Goal: Task Accomplishment & Management: Manage account settings

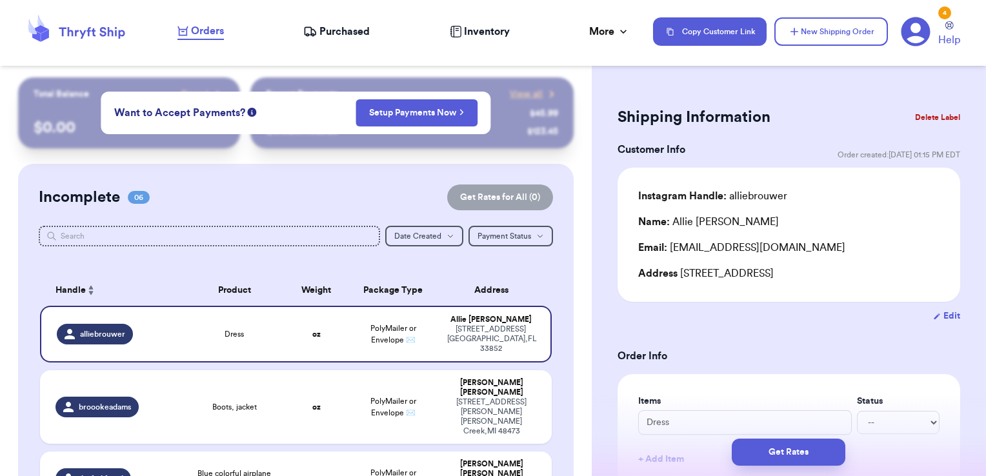
scroll to position [381, 0]
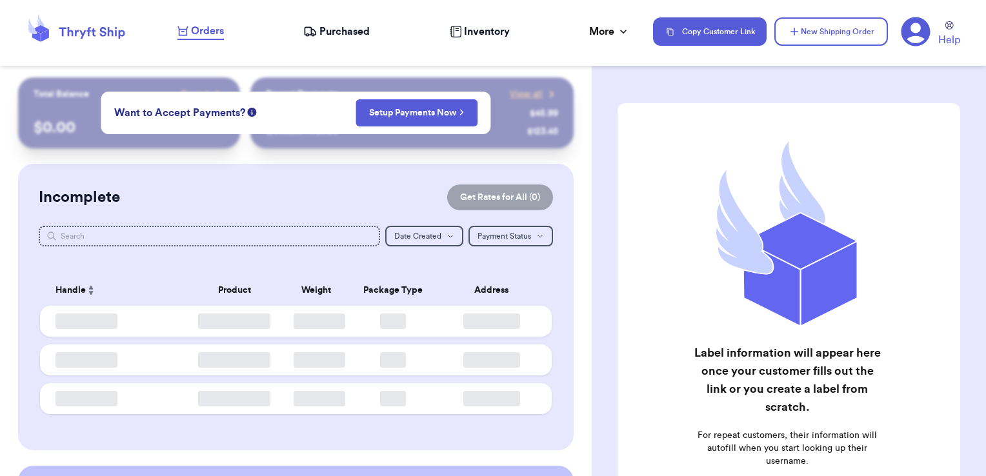
checkbox input "true"
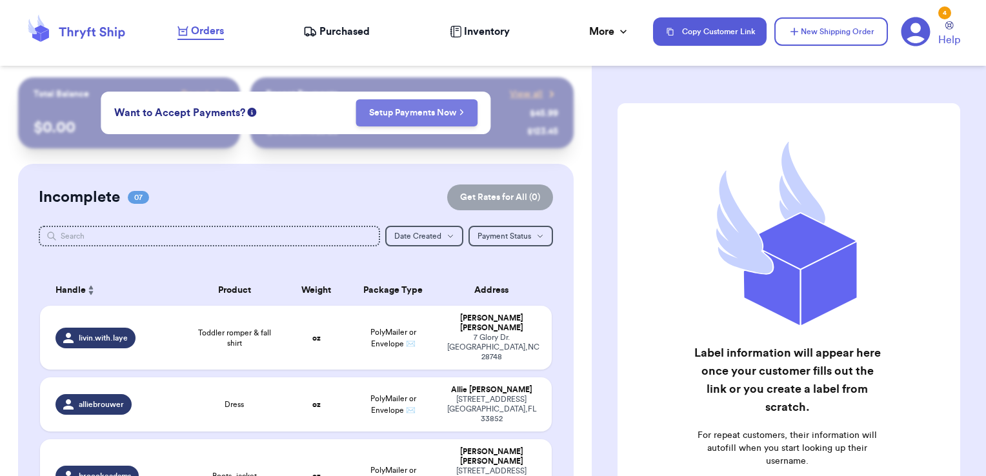
click at [403, 121] on button "Setup Payments Now" at bounding box center [417, 112] width 122 height 27
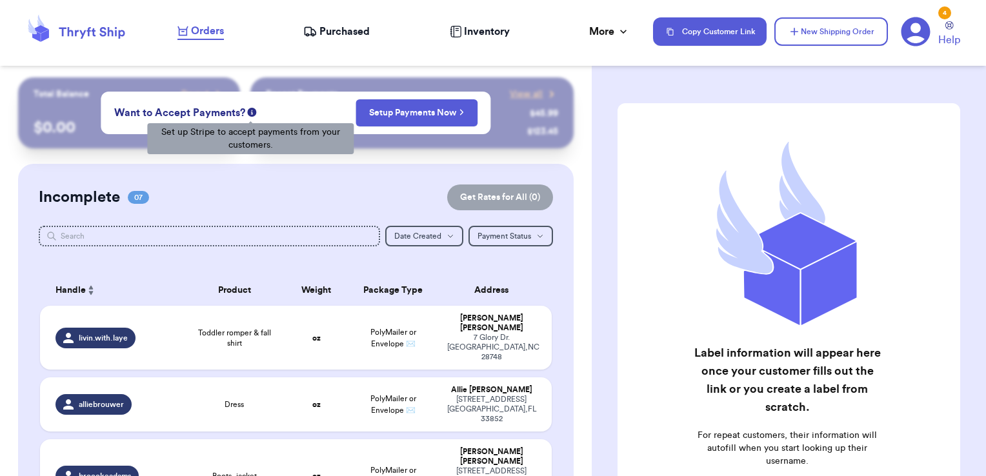
click at [250, 112] on icon at bounding box center [252, 112] width 9 height 9
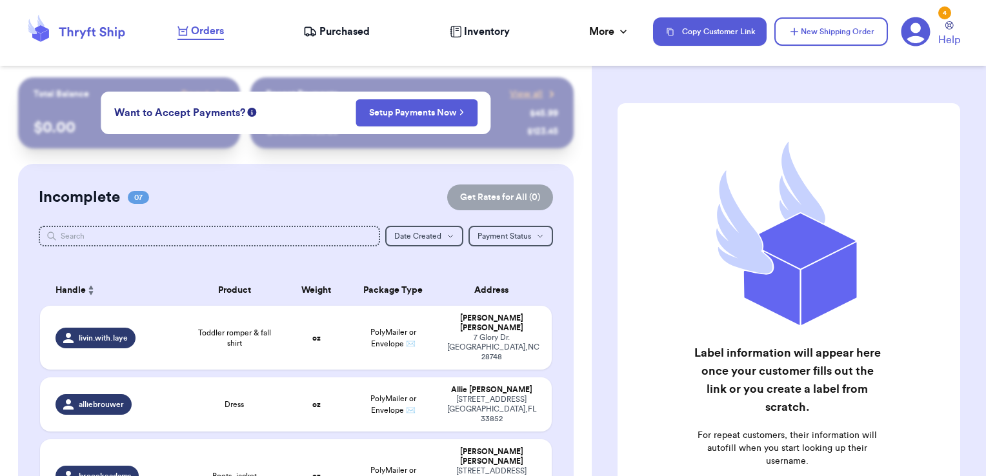
scroll to position [65, 0]
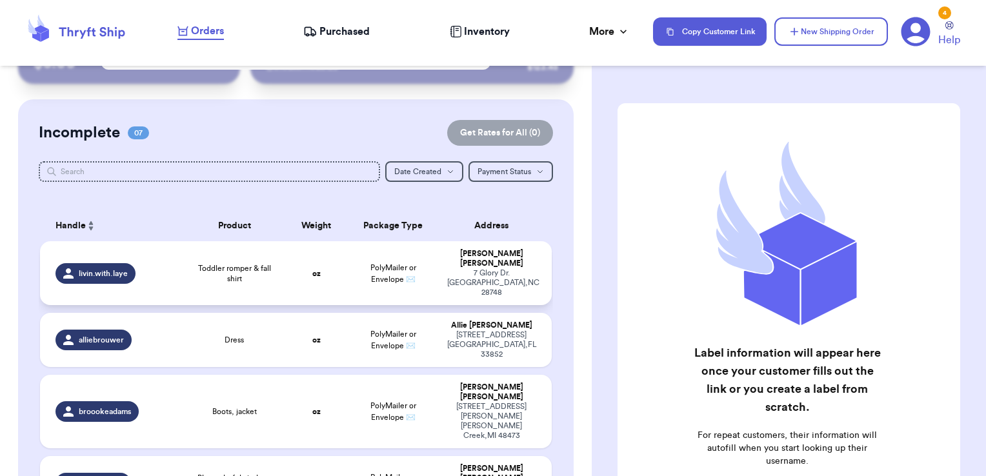
click at [203, 265] on span "Toddler romper & fall shirt" at bounding box center [234, 273] width 87 height 21
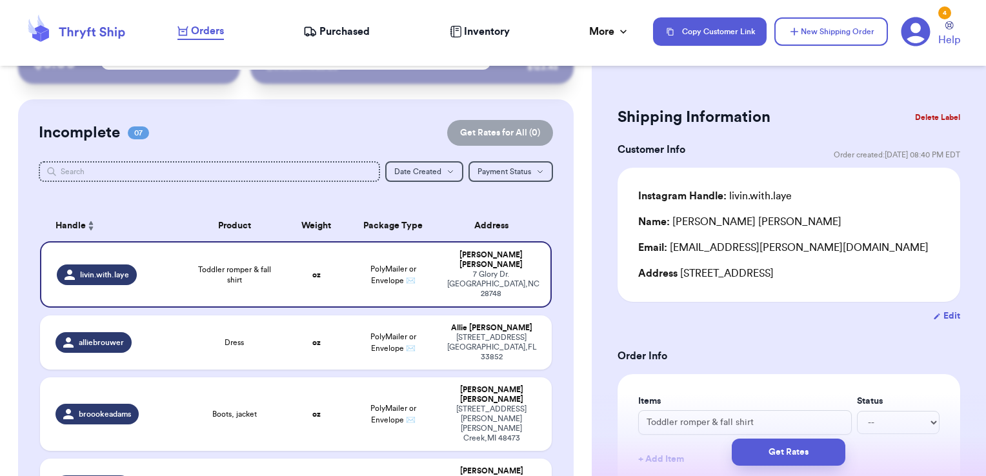
click at [754, 199] on div "Instagram Handle: livin.with.laye" at bounding box center [715, 195] width 154 height 15
click at [938, 313] on button "Edit" at bounding box center [946, 316] width 27 height 13
select select "NC"
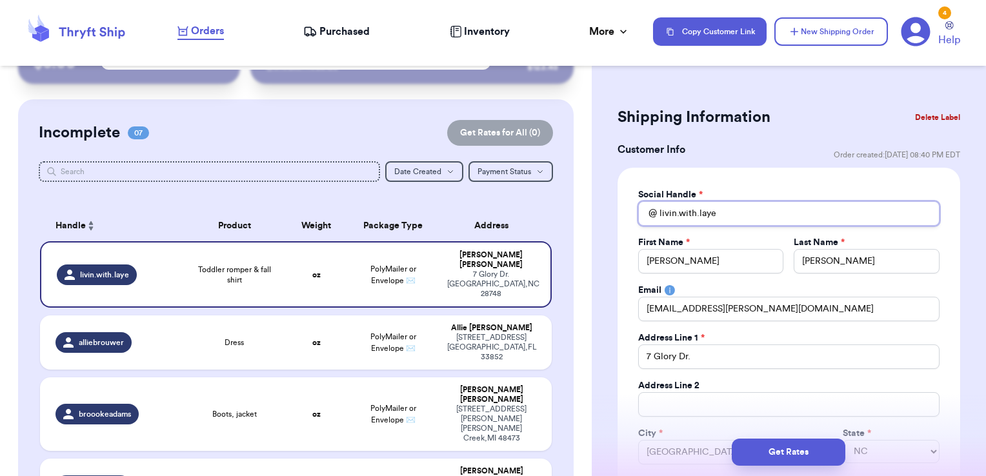
click at [740, 212] on input "livin.with.laye" at bounding box center [788, 213] width 301 height 25
type input "livin.with.lay"
type input "[DOMAIN_NAME]"
type input "livin.with.l"
type input "livin.with."
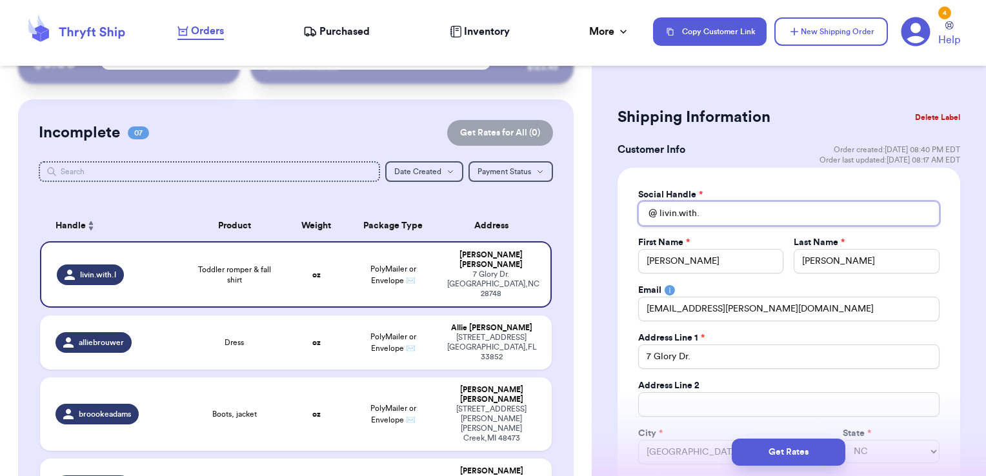
type input "livin.with.k"
type input "livin.with.ka"
type input "livin.with.kat"
type input "livin.with.[PERSON_NAME]"
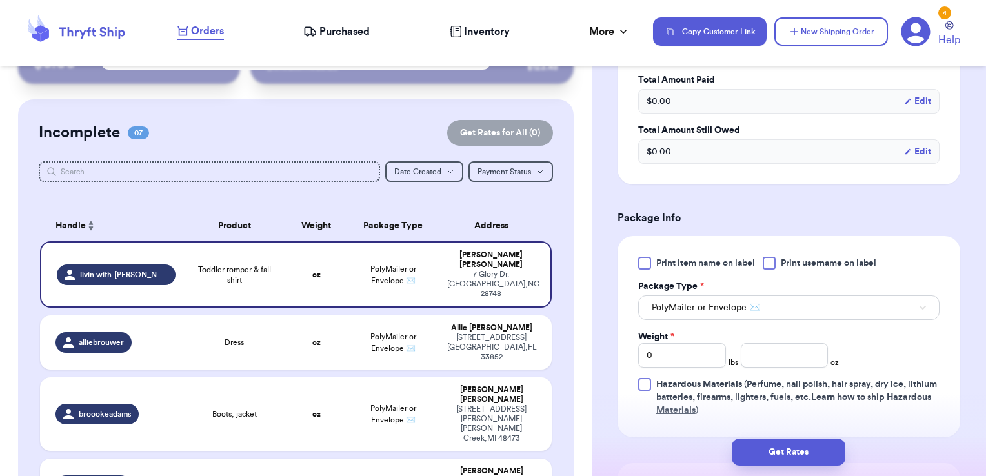
scroll to position [710, 0]
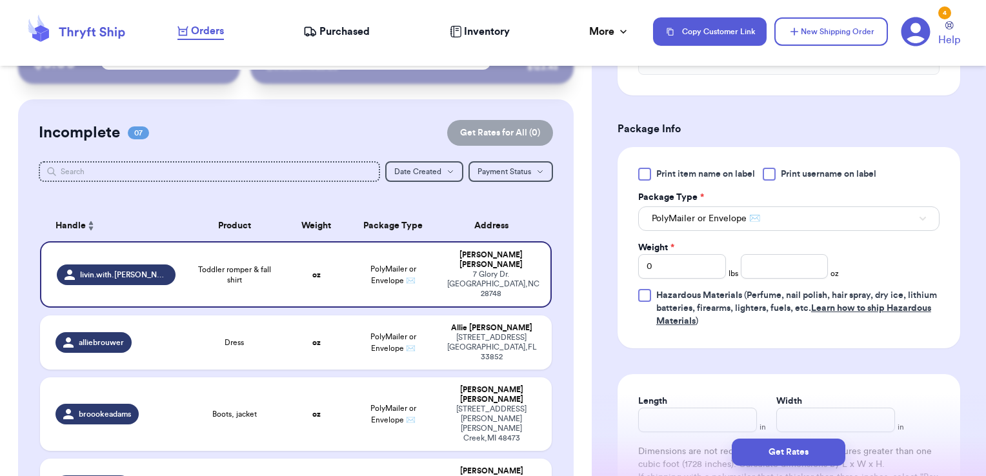
type input "livin.with.[PERSON_NAME]"
drag, startPoint x: 696, startPoint y: 262, endPoint x: 586, endPoint y: 255, distance: 110.6
click at [586, 255] on div "Customer Link New Order Total Balance Payout $ 0.00 Recent Payments View all @ …" at bounding box center [493, 238] width 986 height 476
type input "1"
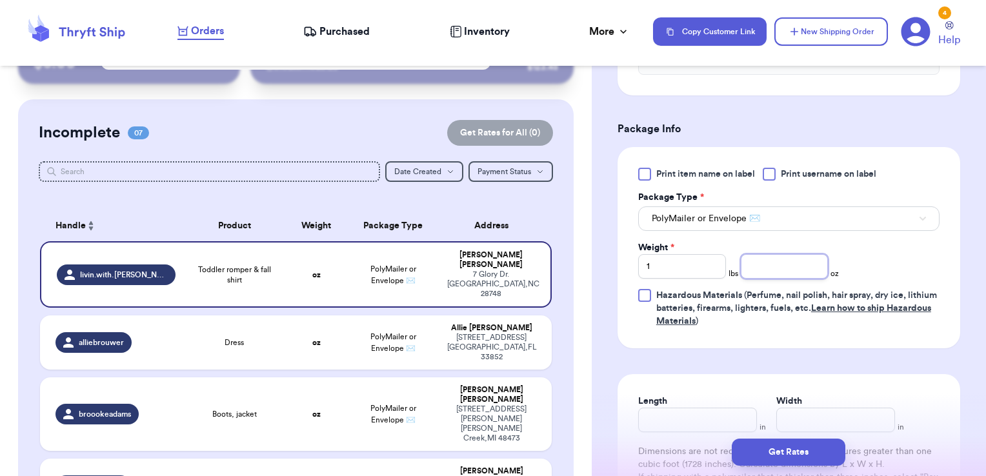
click at [763, 263] on input "number" at bounding box center [785, 266] width 88 height 25
type input "1.3"
click at [712, 340] on div "Print item name on label Print username on label Package Type * PolyMailer or E…" at bounding box center [789, 247] width 343 height 201
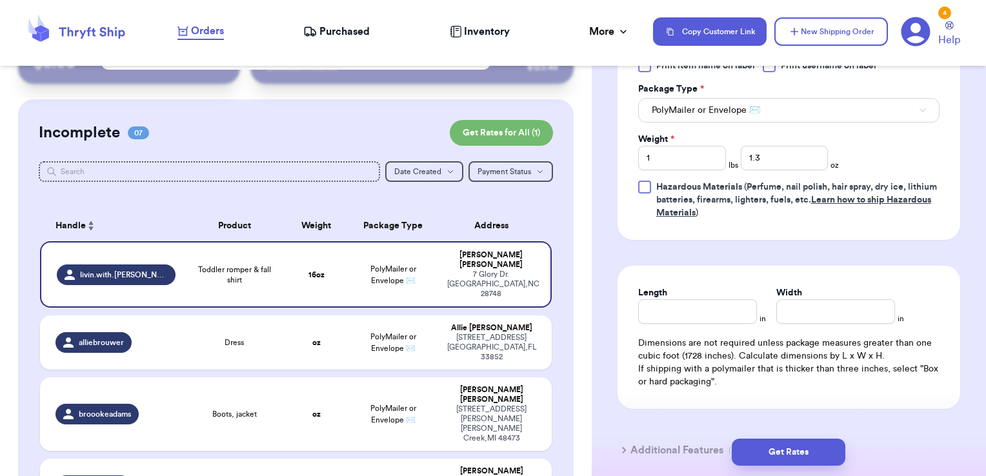
scroll to position [839, 0]
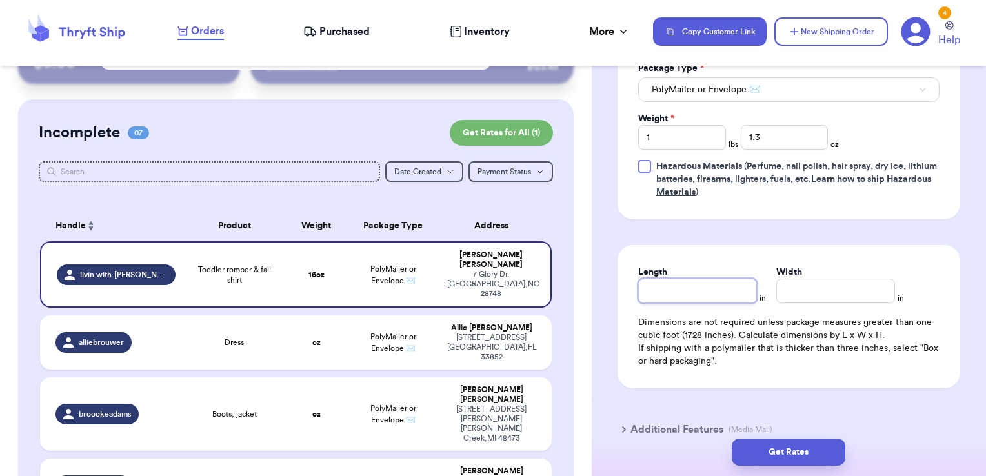
click at [690, 295] on input "Length" at bounding box center [697, 291] width 119 height 25
type input "10"
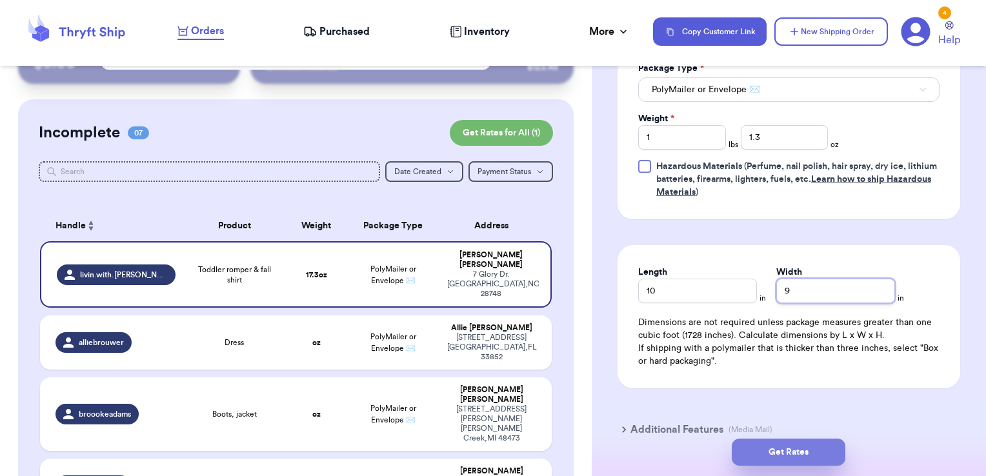
type input "9"
click at [792, 450] on button "Get Rates" at bounding box center [789, 452] width 114 height 27
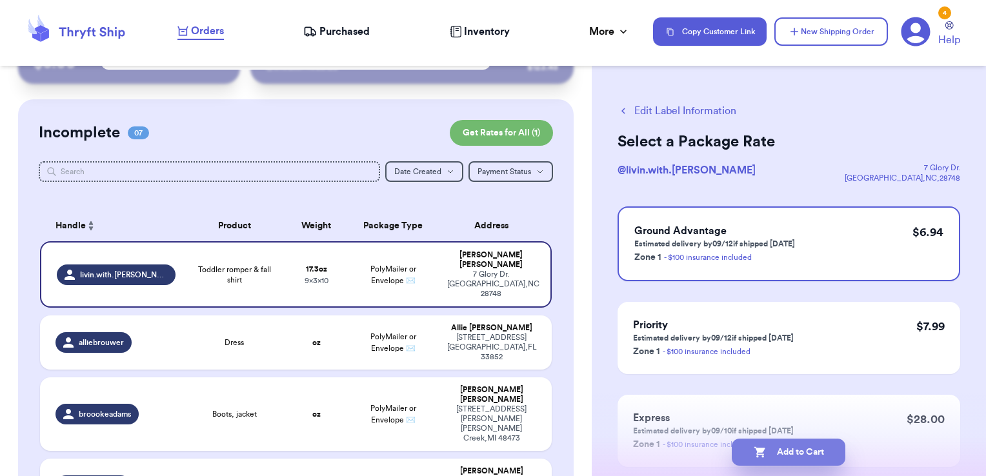
click at [792, 448] on button "Add to Cart" at bounding box center [789, 452] width 114 height 27
checkbox input "true"
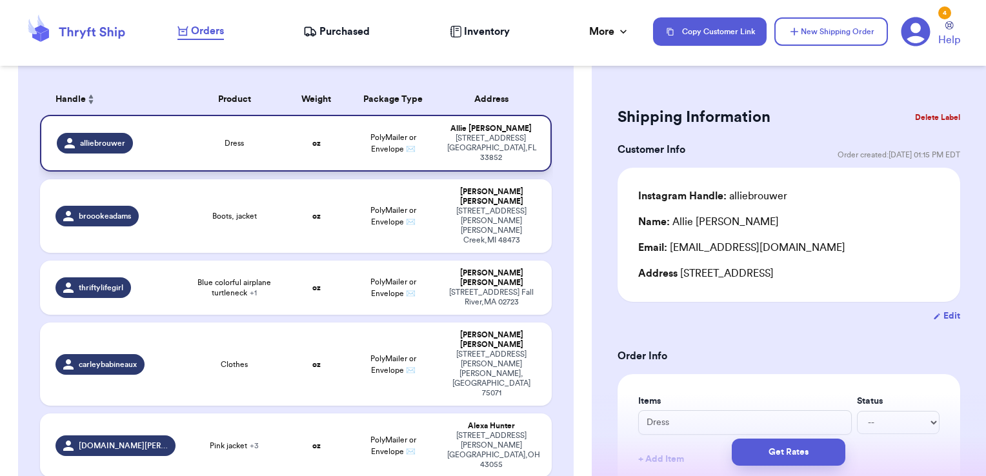
scroll to position [428, 0]
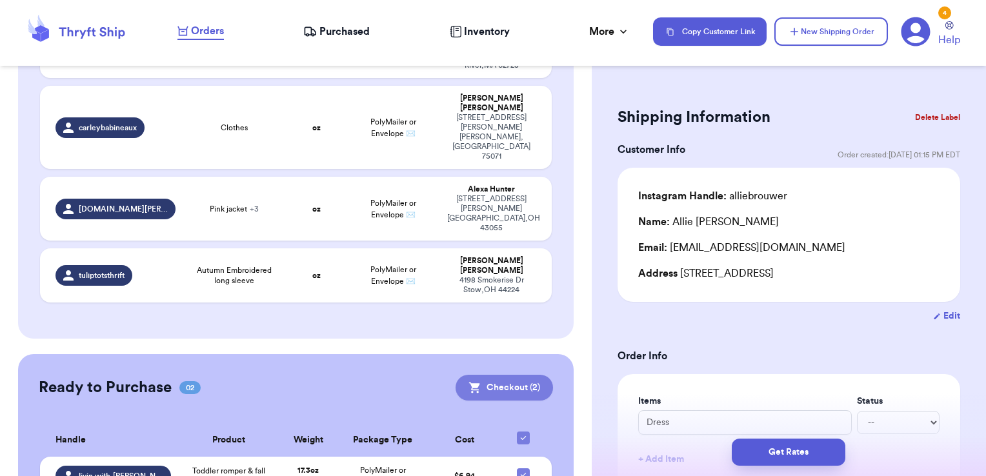
click at [469, 383] on icon at bounding box center [474, 388] width 11 height 11
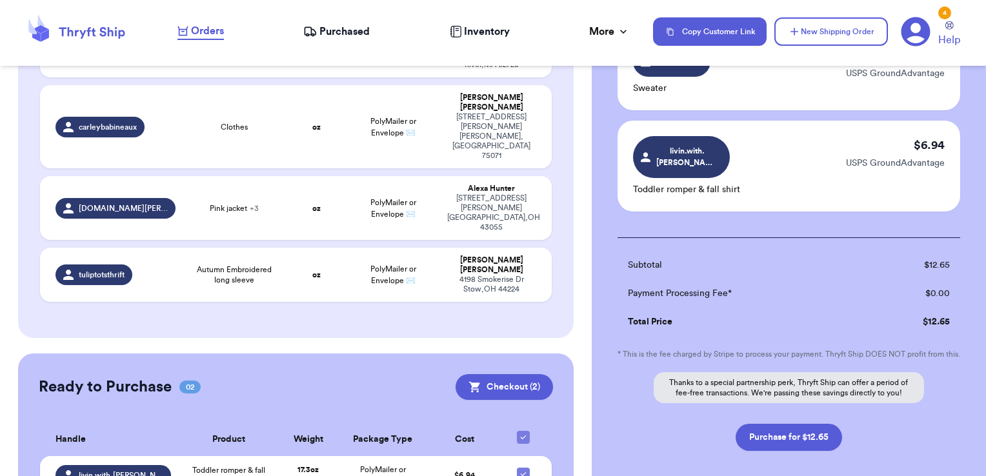
scroll to position [194, 0]
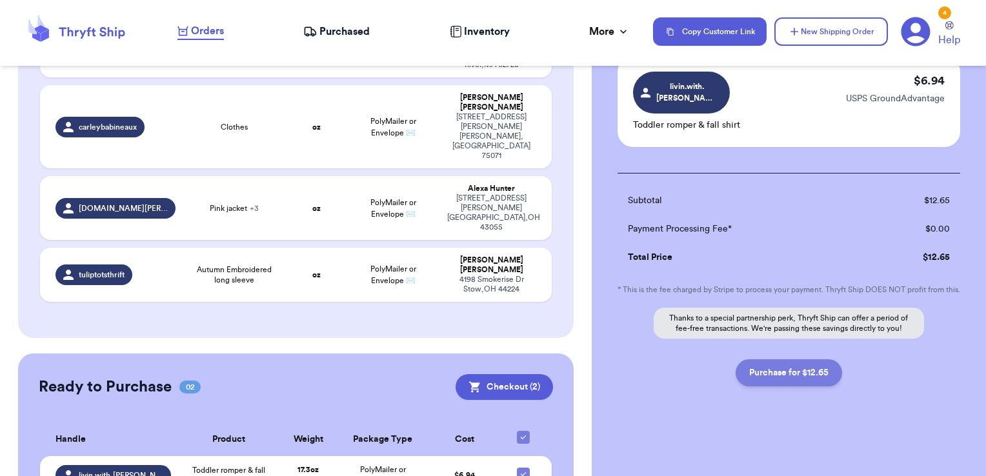
click at [803, 370] on button "Purchase for $12.65" at bounding box center [789, 372] width 106 height 27
checkbox input "false"
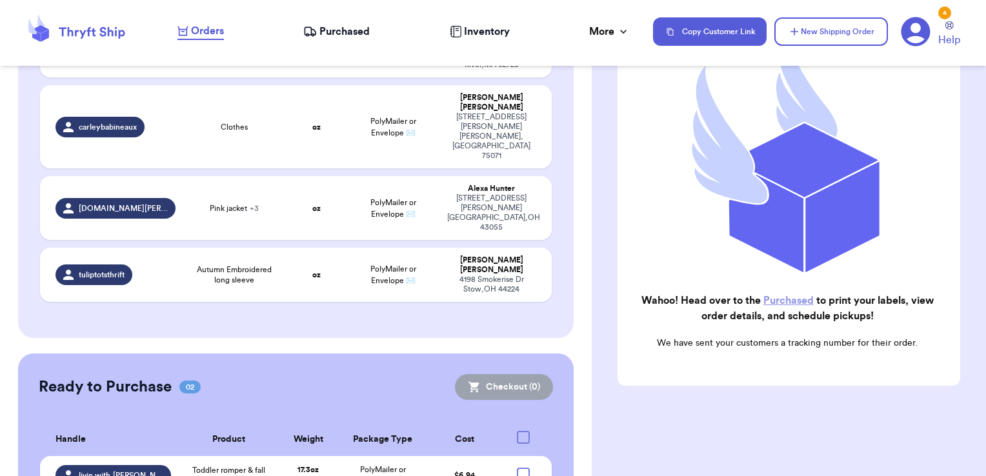
checkbox input "true"
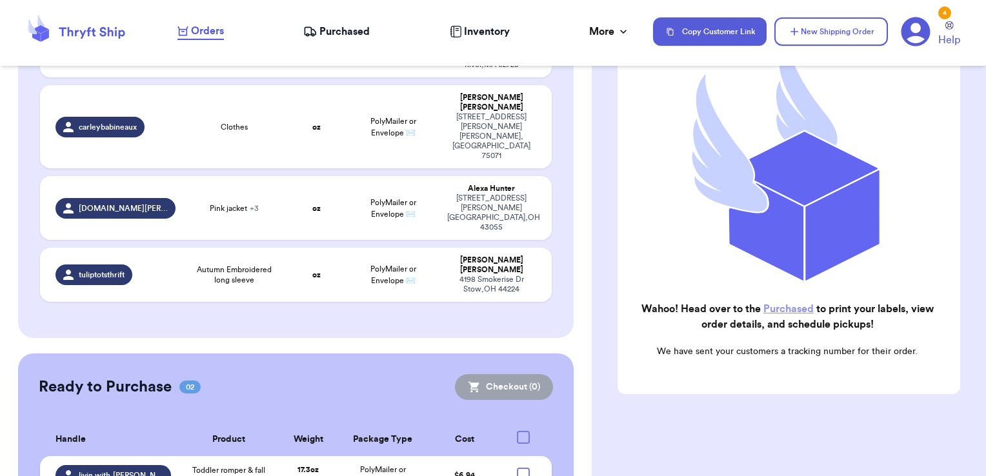
scroll to position [377, 0]
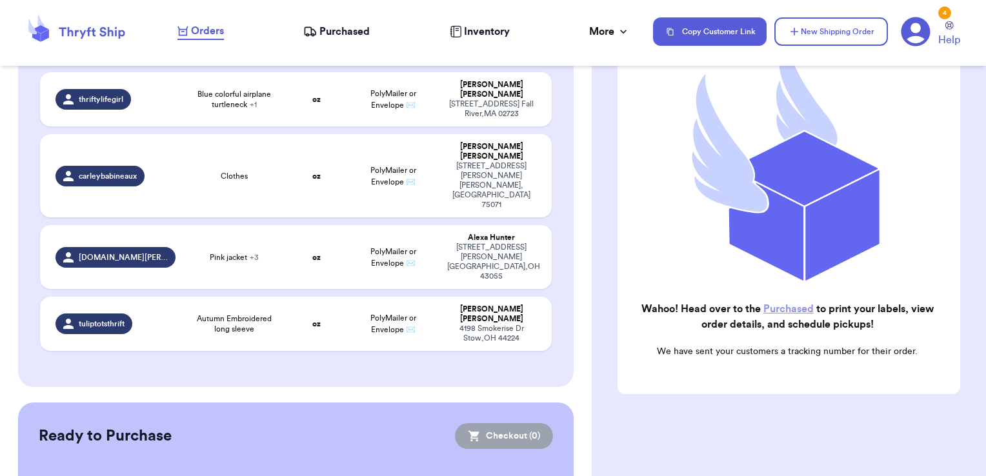
click at [343, 33] on span "Purchased" at bounding box center [344, 31] width 50 height 15
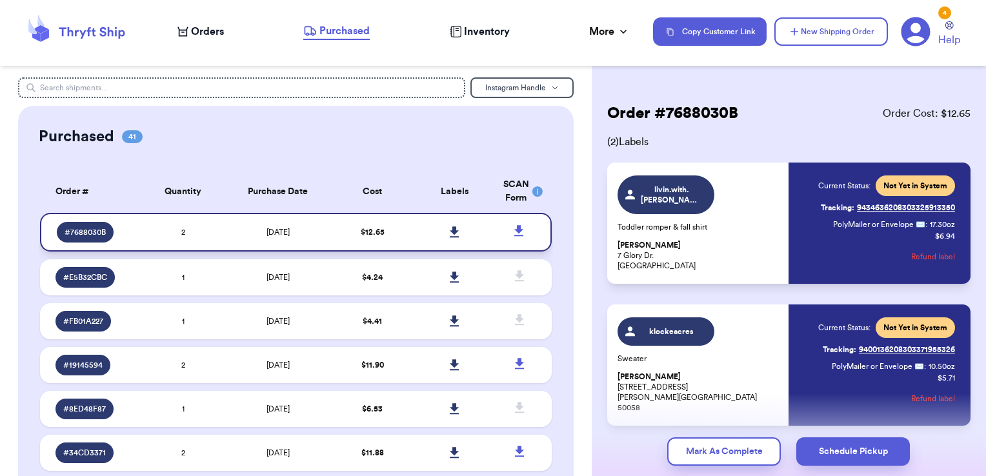
click at [450, 231] on icon at bounding box center [455, 233] width 10 height 12
